Goal: Task Accomplishment & Management: Manage account settings

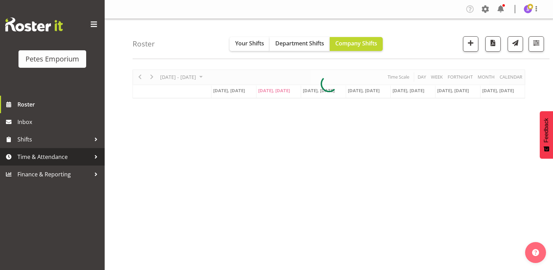
click at [45, 155] on span "Time & Attendance" at bounding box center [53, 156] width 73 height 10
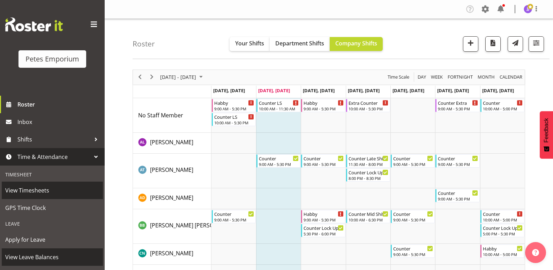
scroll to position [50, 0]
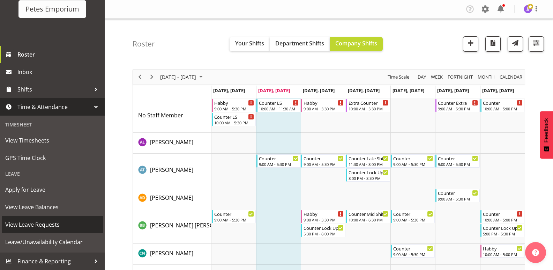
click at [59, 223] on span "View Leave Requests" at bounding box center [52, 224] width 94 height 10
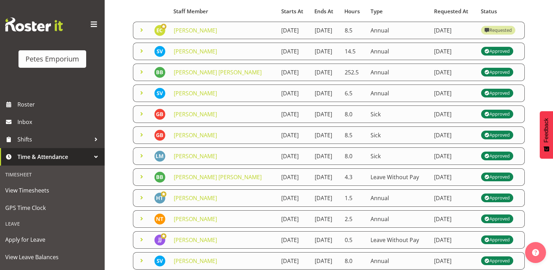
scroll to position [105, 0]
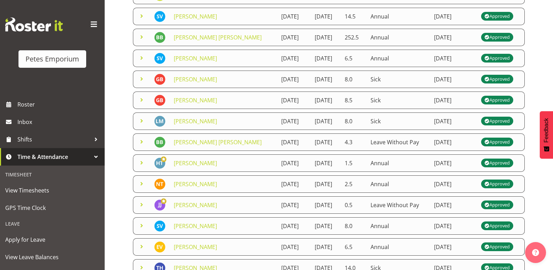
click at [140, 167] on span at bounding box center [141, 162] width 8 height 8
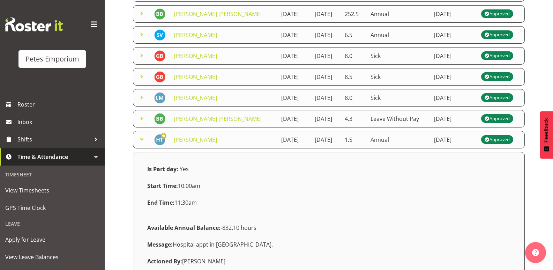
scroll to position [140, 0]
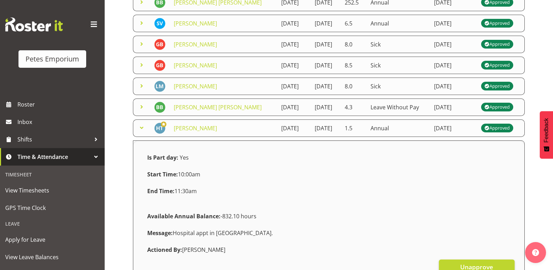
click at [143, 132] on span at bounding box center [141, 127] width 8 height 8
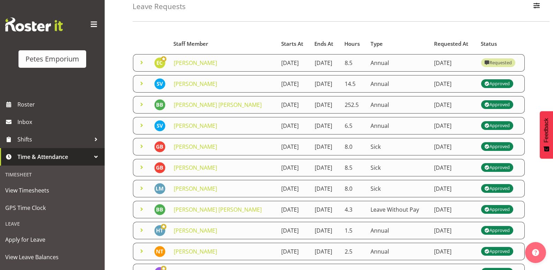
scroll to position [0, 0]
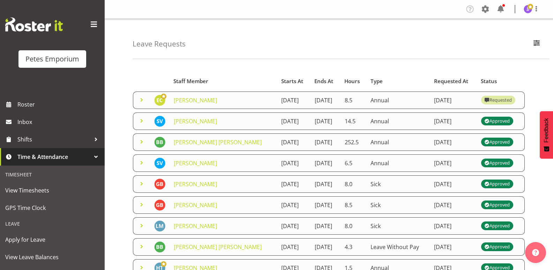
click at [529, 12] on img at bounding box center [527, 9] width 8 height 8
click at [497, 39] on link "Log Out" at bounding box center [506, 36] width 67 height 13
